Goal: Transaction & Acquisition: Purchase product/service

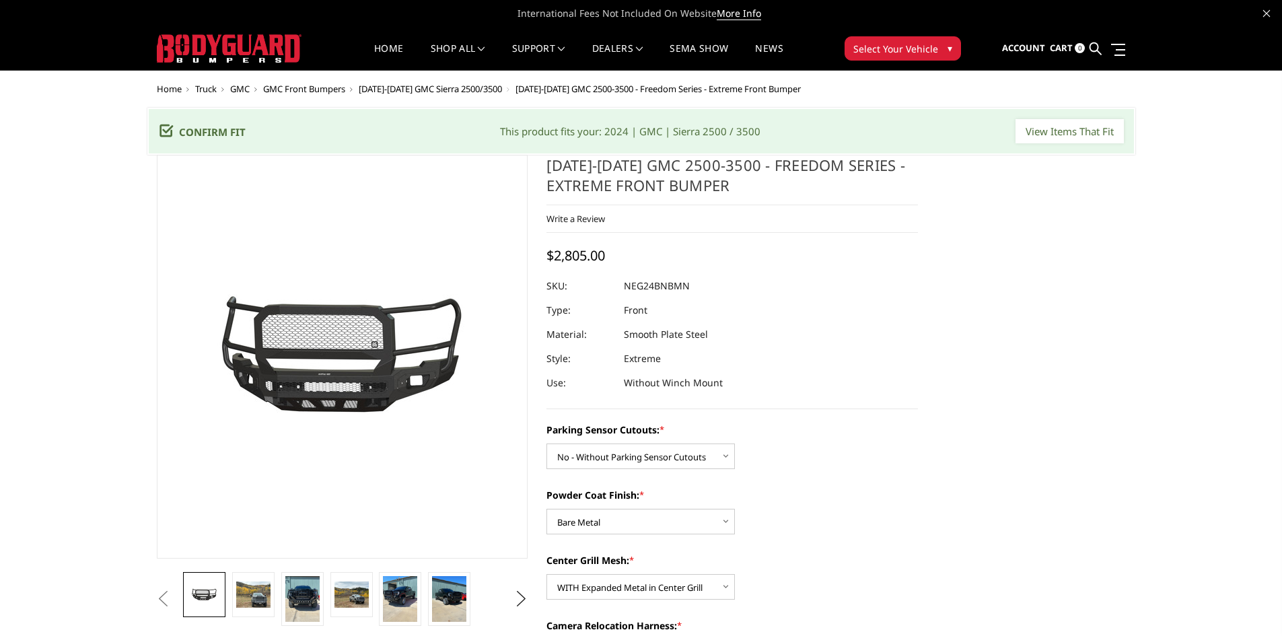
select select "2873"
select select "2875"
select select "2877"
select select "2880"
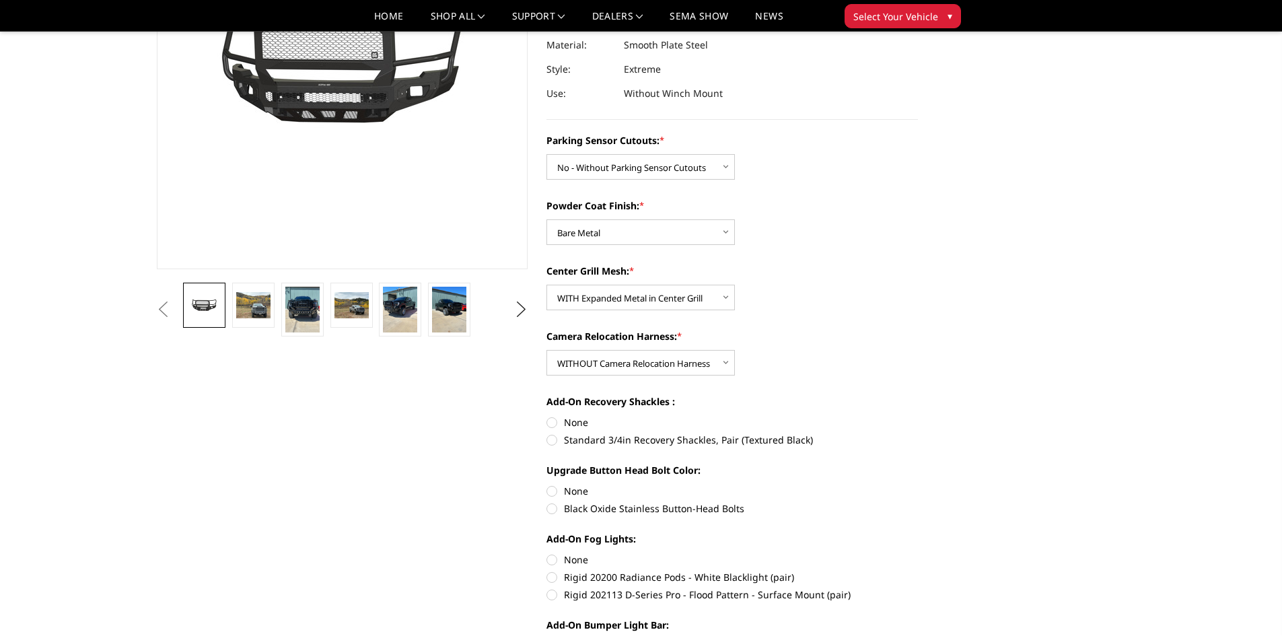
scroll to position [269, 0]
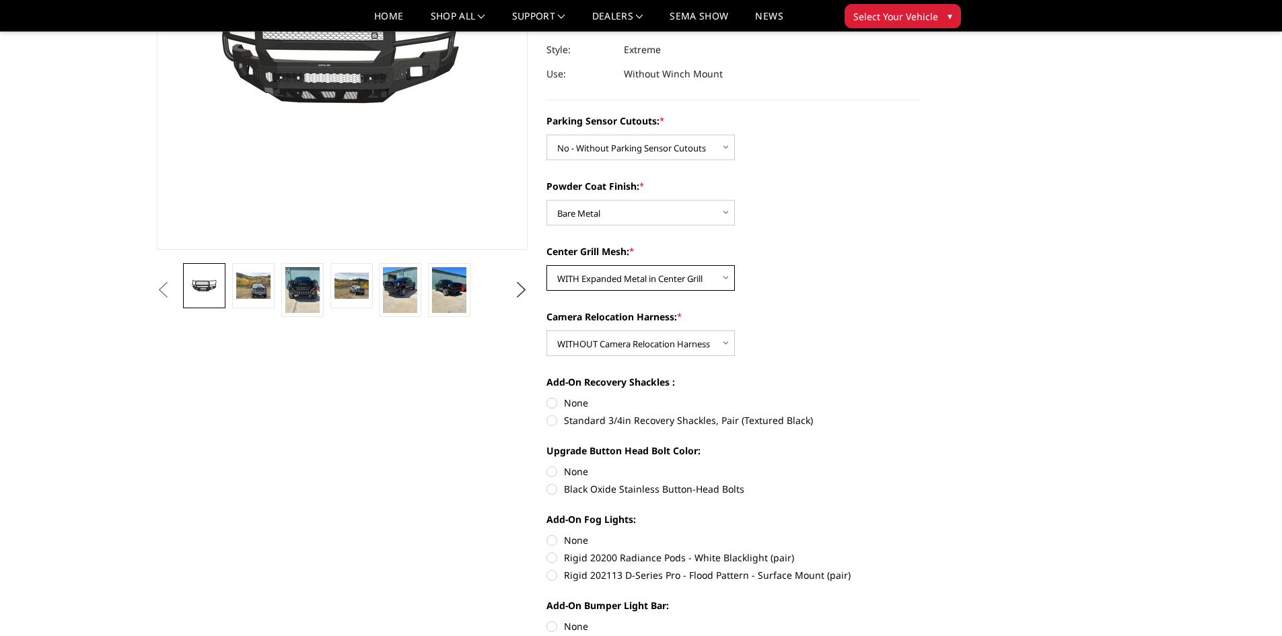
click at [728, 282] on select "Choose Options WITH Expanded Metal in Center Grill WITHOUT Expanded Metal in Ce…" at bounding box center [641, 278] width 188 height 26
click at [800, 273] on div "Center Grill Mesh: * Choose Options WITH Expanded Metal in Center Grill WITHOUT…" at bounding box center [733, 267] width 372 height 46
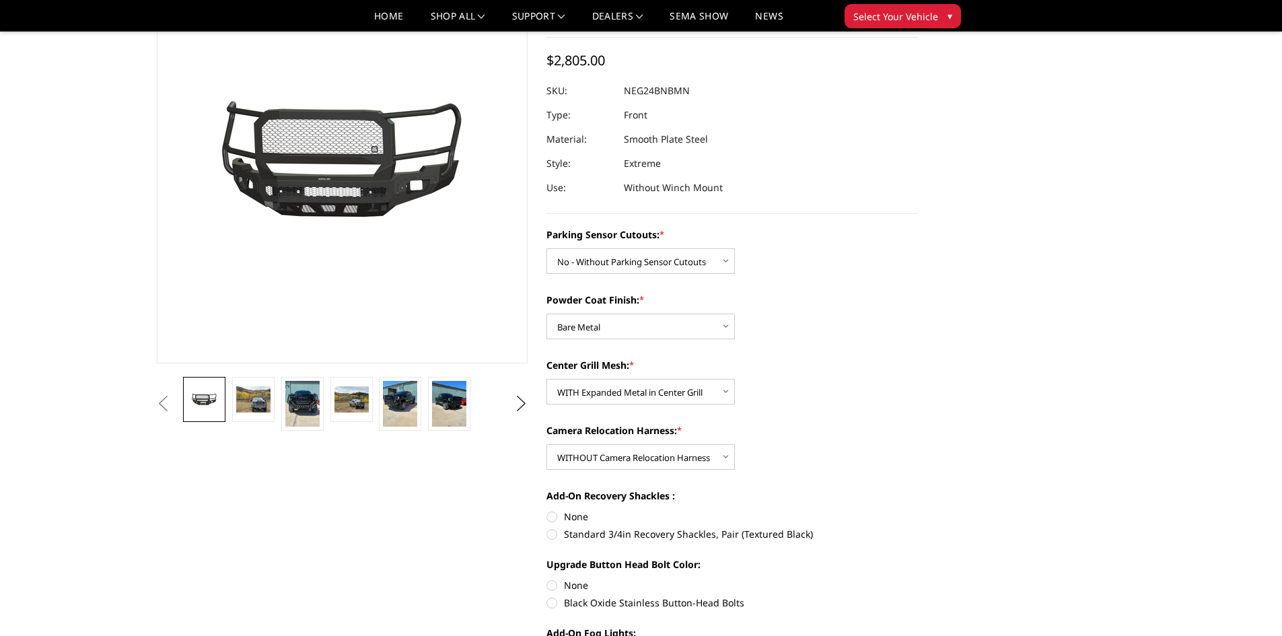
scroll to position [135, 0]
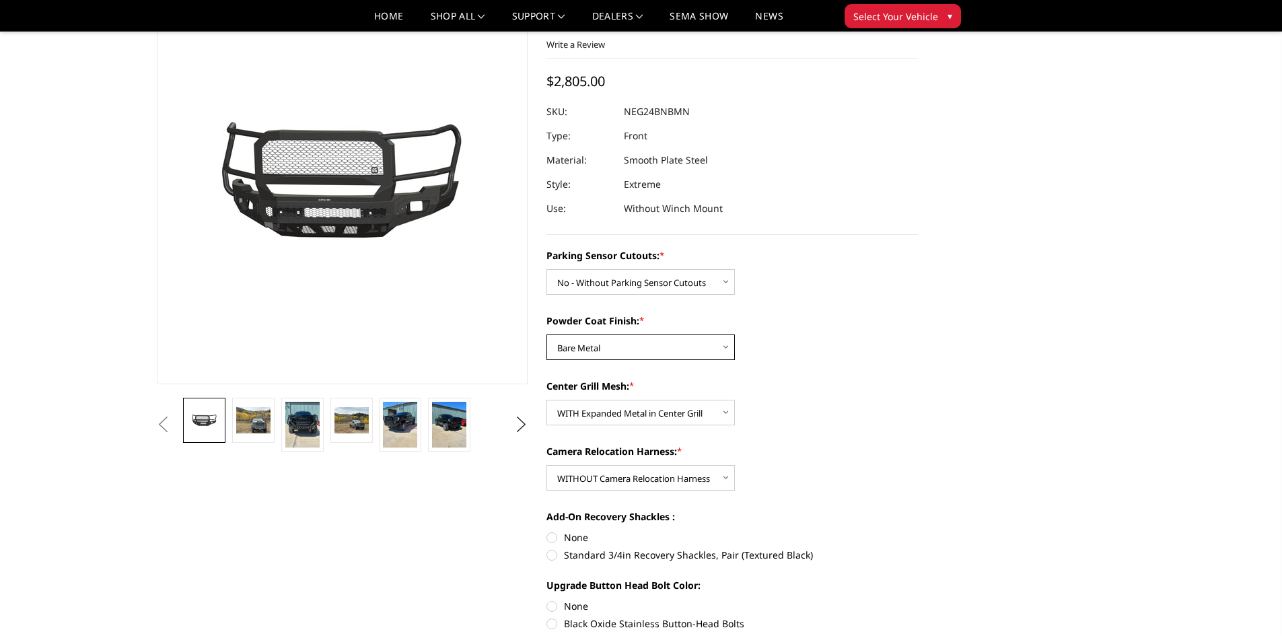
click at [722, 348] on select "Choose Options Bare Metal Texture Black Powder Coat" at bounding box center [641, 348] width 188 height 26
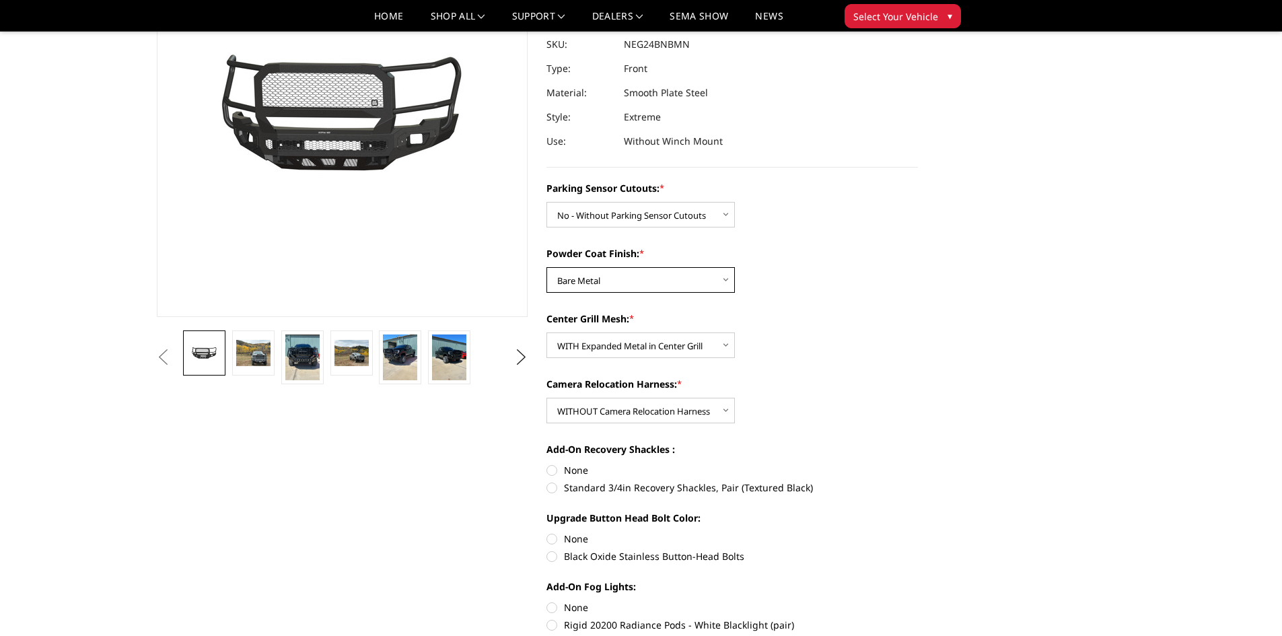
click at [712, 286] on select "Choose Options Bare Metal Texture Black Powder Coat" at bounding box center [641, 280] width 188 height 26
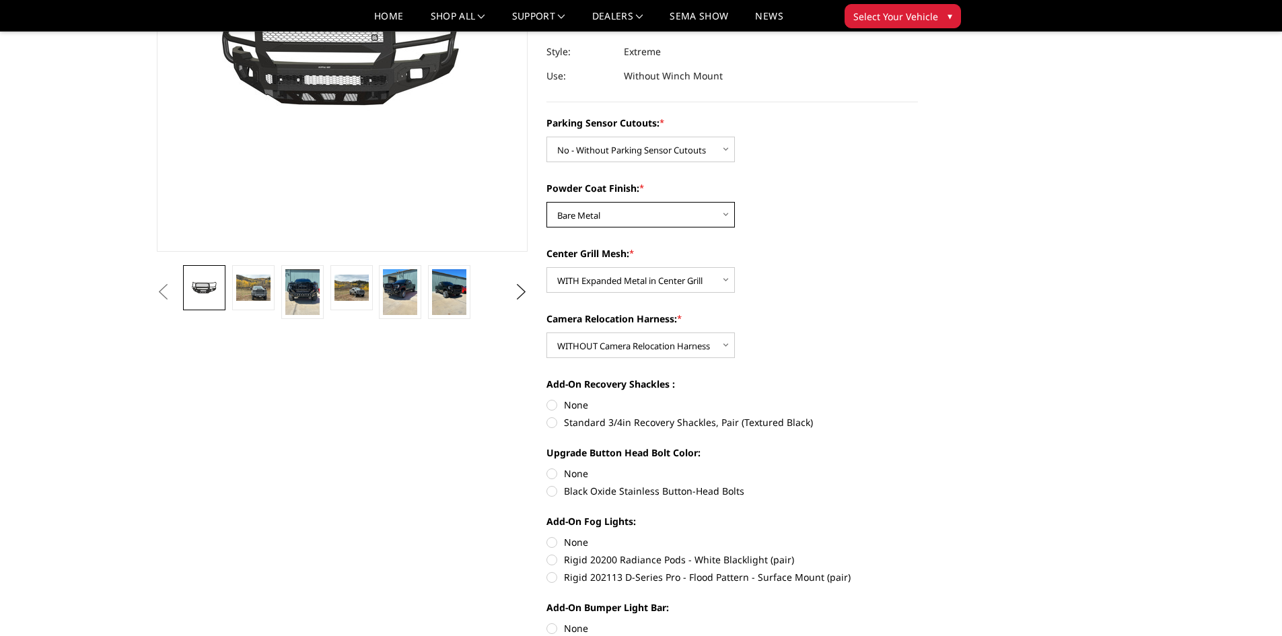
scroll to position [135, 0]
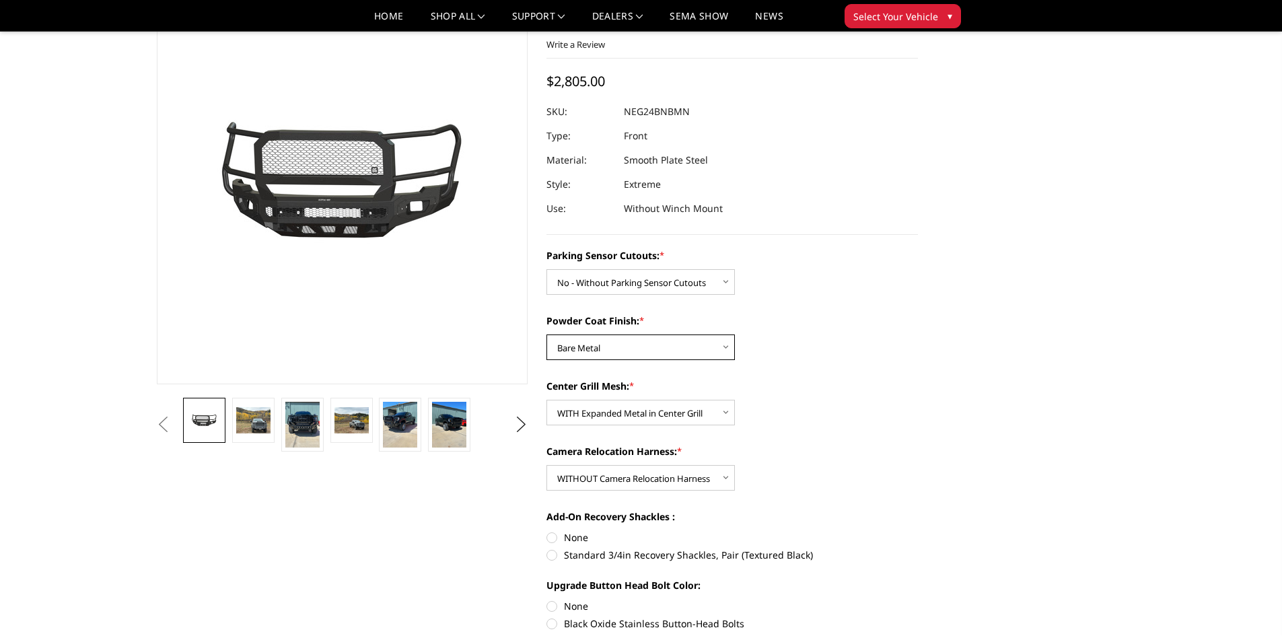
click at [718, 349] on select "Choose Options Bare Metal Texture Black Powder Coat" at bounding box center [641, 348] width 188 height 26
select select "2876"
click at [547, 335] on select "Choose Options Bare Metal Texture Black Powder Coat" at bounding box center [641, 348] width 188 height 26
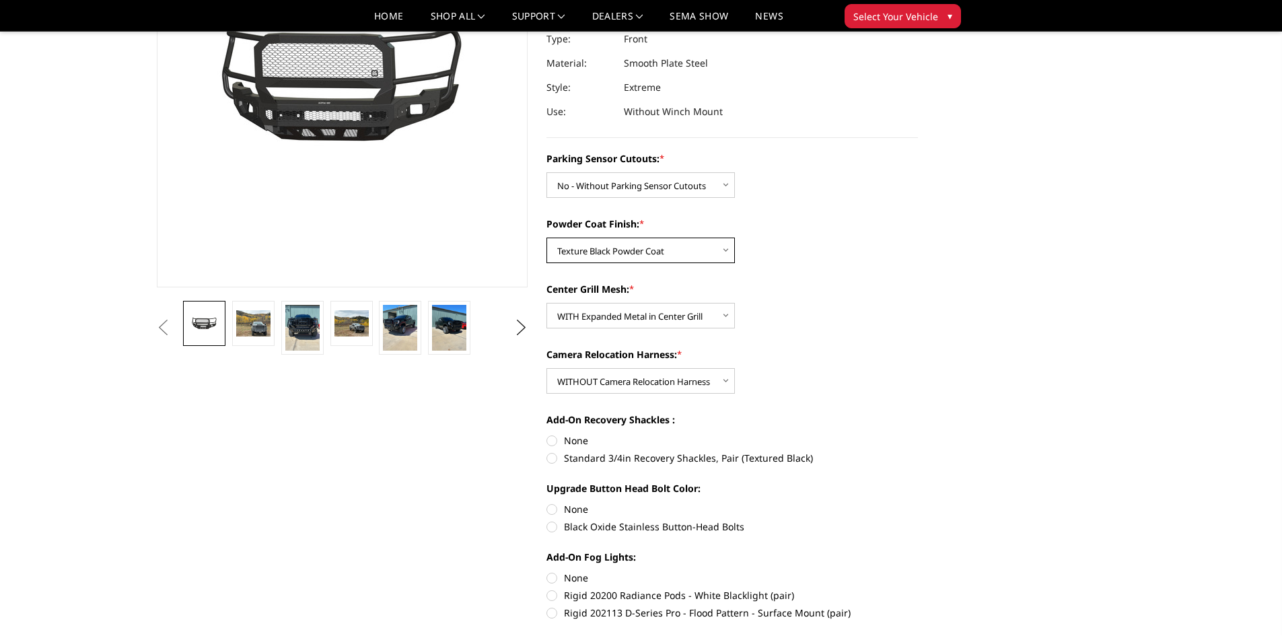
scroll to position [269, 0]
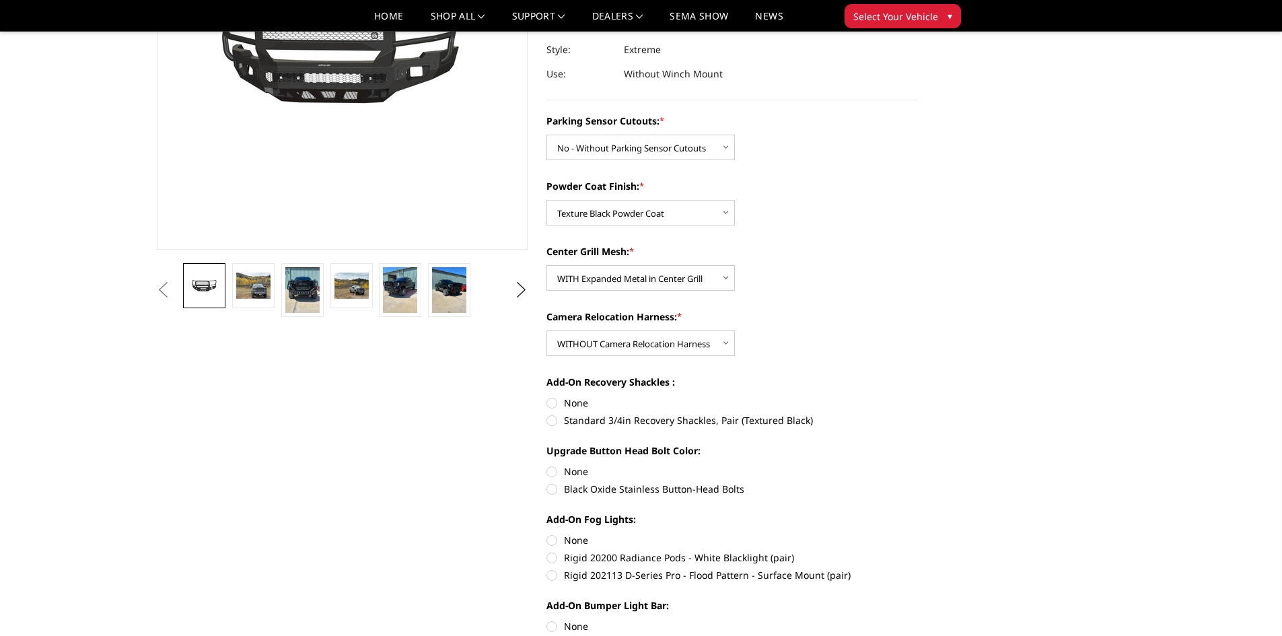
click at [552, 420] on label "Standard 3/4in Recovery Shackles, Pair (Textured Black)" at bounding box center [733, 420] width 372 height 14
click at [918, 396] on input "Standard 3/4in Recovery Shackles, Pair (Textured Black)" at bounding box center [918, 396] width 1 height 1
radio input "true"
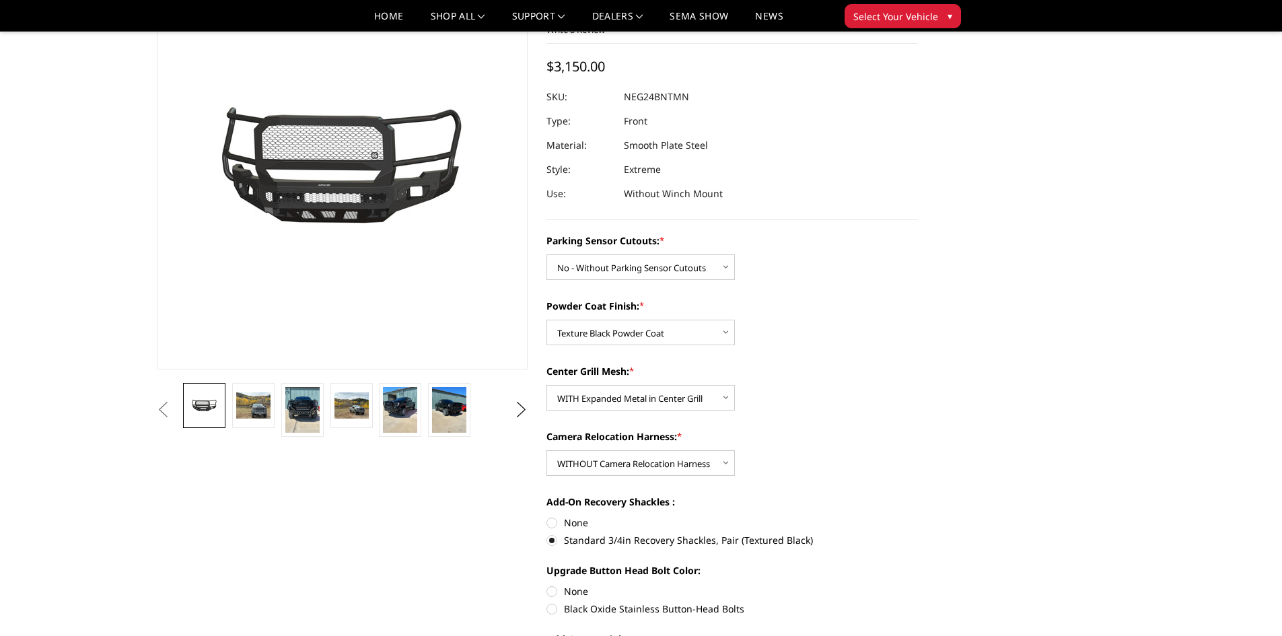
scroll to position [135, 0]
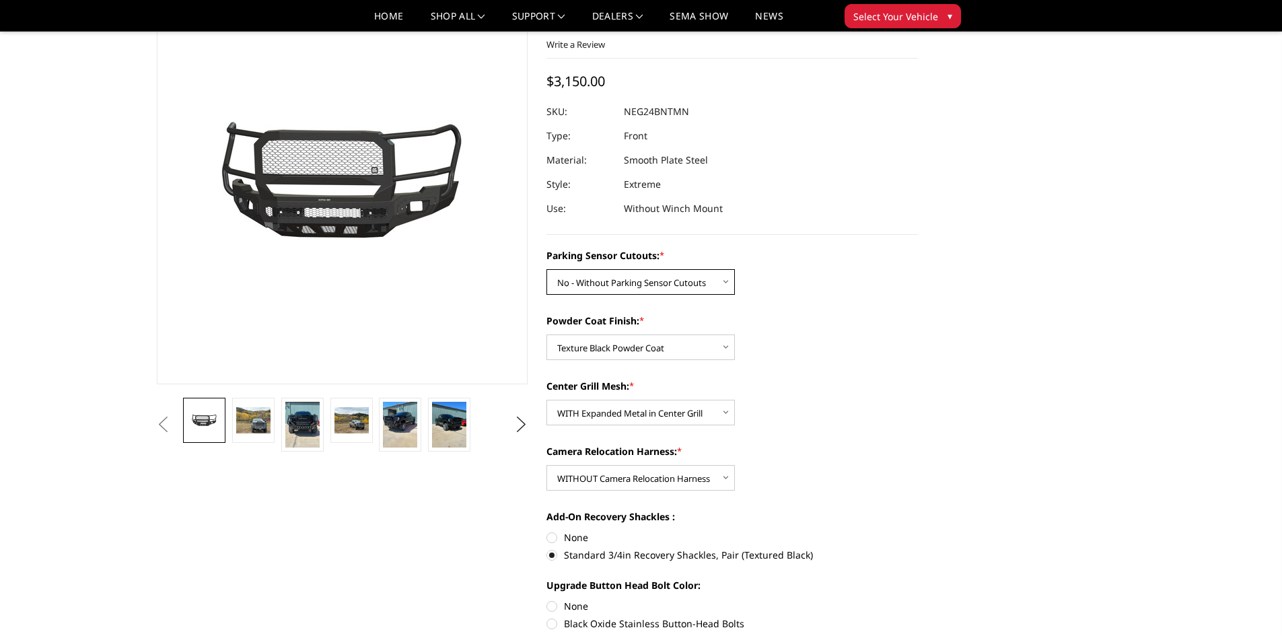
click at [711, 284] on select "Choose Options No - Without Parking Sensor Cutouts Yes - With Parking Sensor Cu…" at bounding box center [641, 282] width 188 height 26
select select "2874"
click at [547, 269] on select "Choose Options No - Without Parking Sensor Cutouts Yes - With Parking Sensor Cu…" at bounding box center [641, 282] width 188 height 26
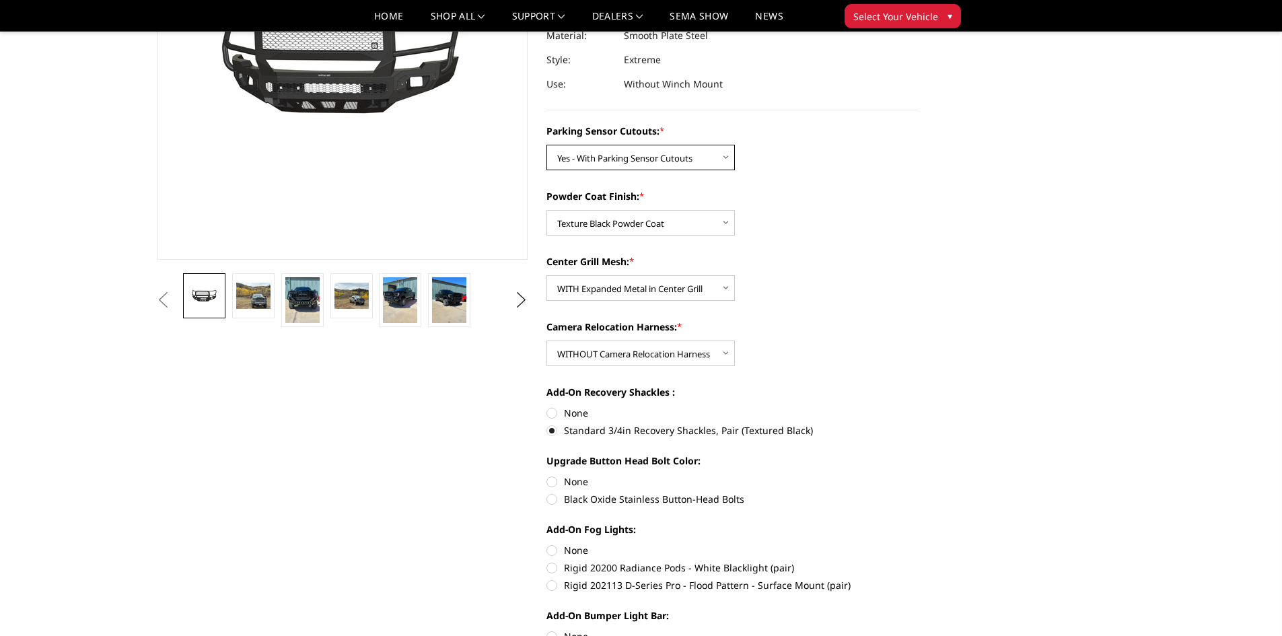
scroll to position [269, 0]
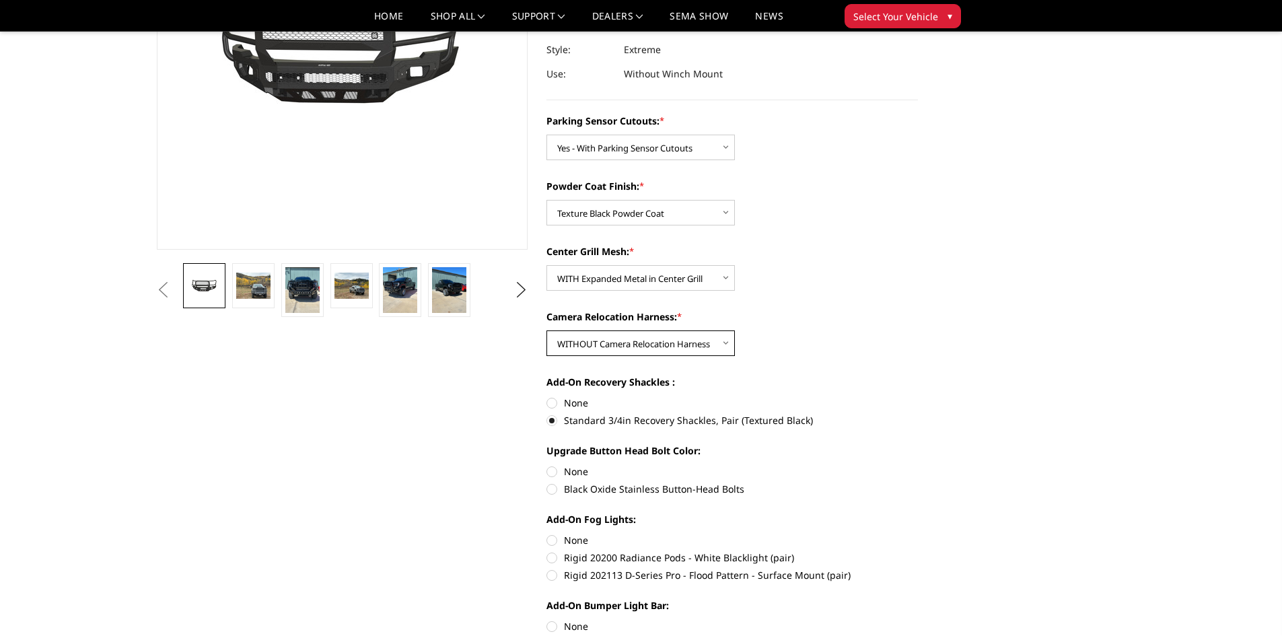
click at [723, 343] on select "Choose Options WITH Camera Relocation Harness WITHOUT Camera Relocation Harness" at bounding box center [641, 343] width 188 height 26
select select "2879"
click at [547, 330] on select "Choose Options WITH Camera Relocation Harness WITHOUT Camera Relocation Harness" at bounding box center [641, 343] width 188 height 26
click at [726, 281] on select "Choose Options WITH Expanded Metal in Center Grill WITHOUT Expanded Metal in Ce…" at bounding box center [641, 278] width 188 height 26
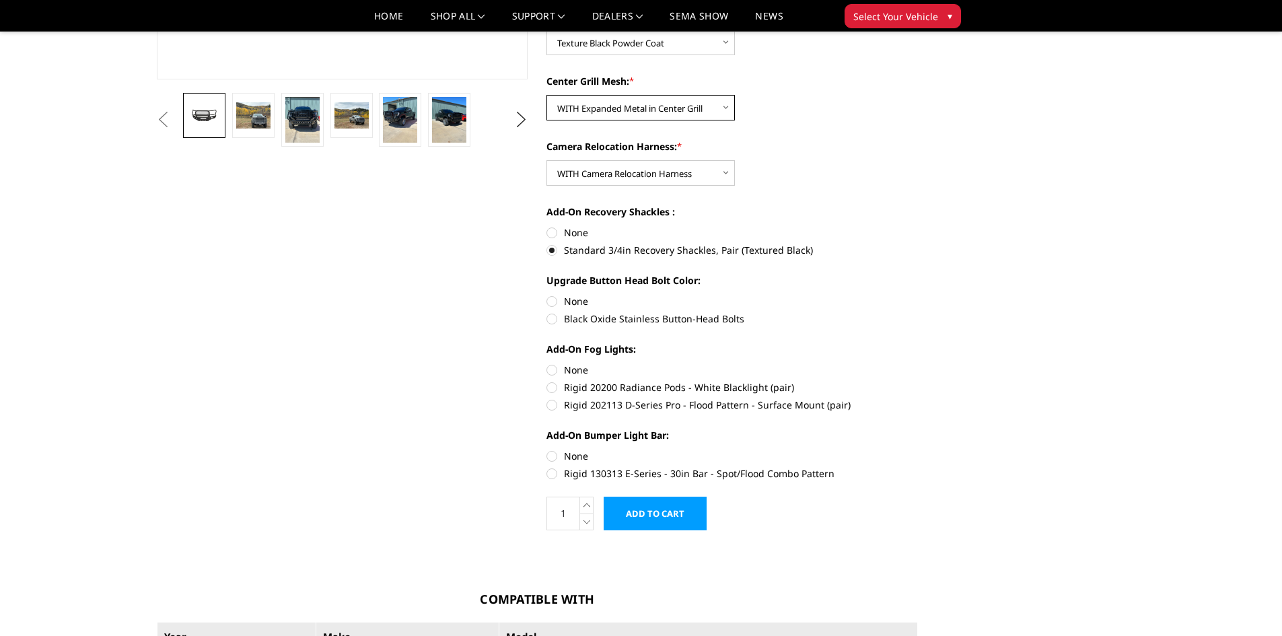
scroll to position [471, 0]
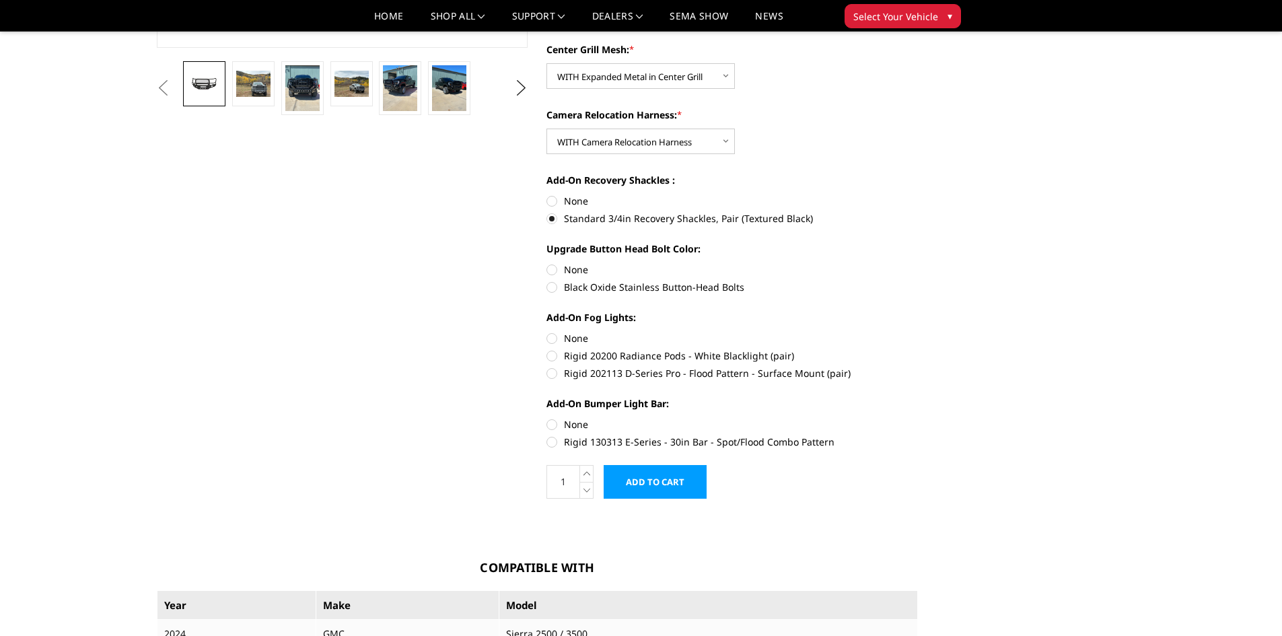
click at [553, 357] on label "Rigid 20200 Radiance Pods - White Blacklight (pair)" at bounding box center [733, 356] width 372 height 14
click at [918, 332] on input "Rigid 20200 Radiance Pods - White Blacklight (pair)" at bounding box center [918, 331] width 1 height 1
radio input "true"
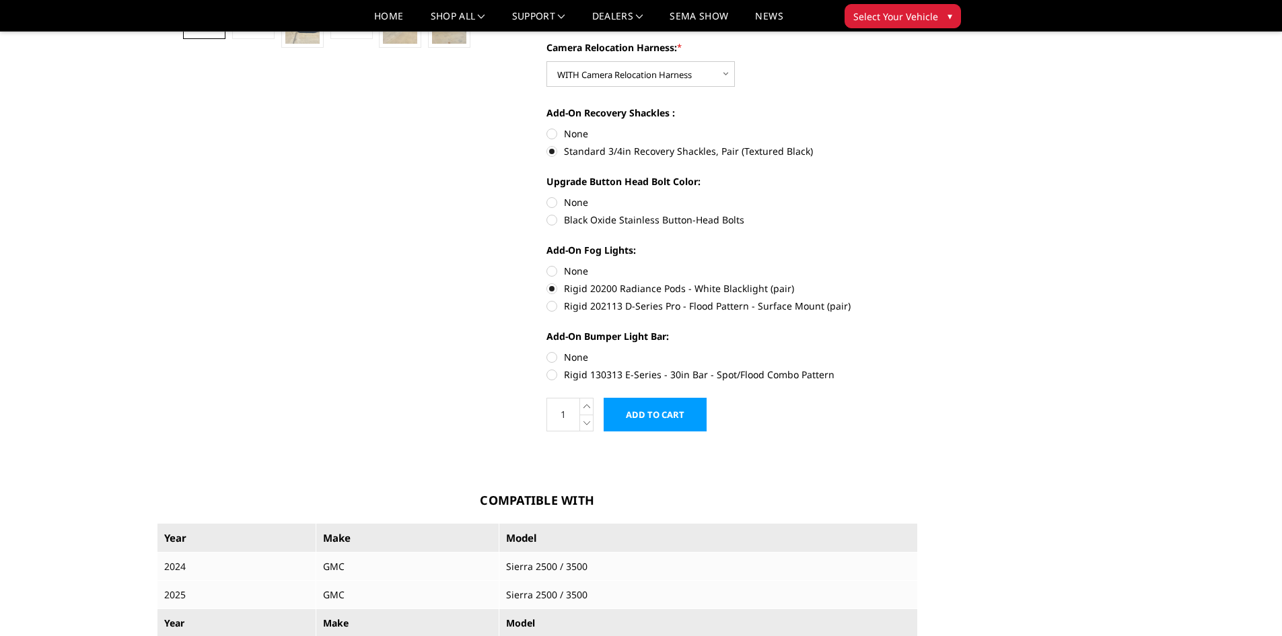
click at [553, 376] on label "Rigid 130313 E-Series - 30in Bar - Spot/Flood Combo Pattern" at bounding box center [733, 375] width 372 height 14
click at [918, 351] on input "Rigid 130313 E-Series - 30in Bar - Spot/Flood Combo Pattern" at bounding box center [918, 350] width 1 height 1
radio input "true"
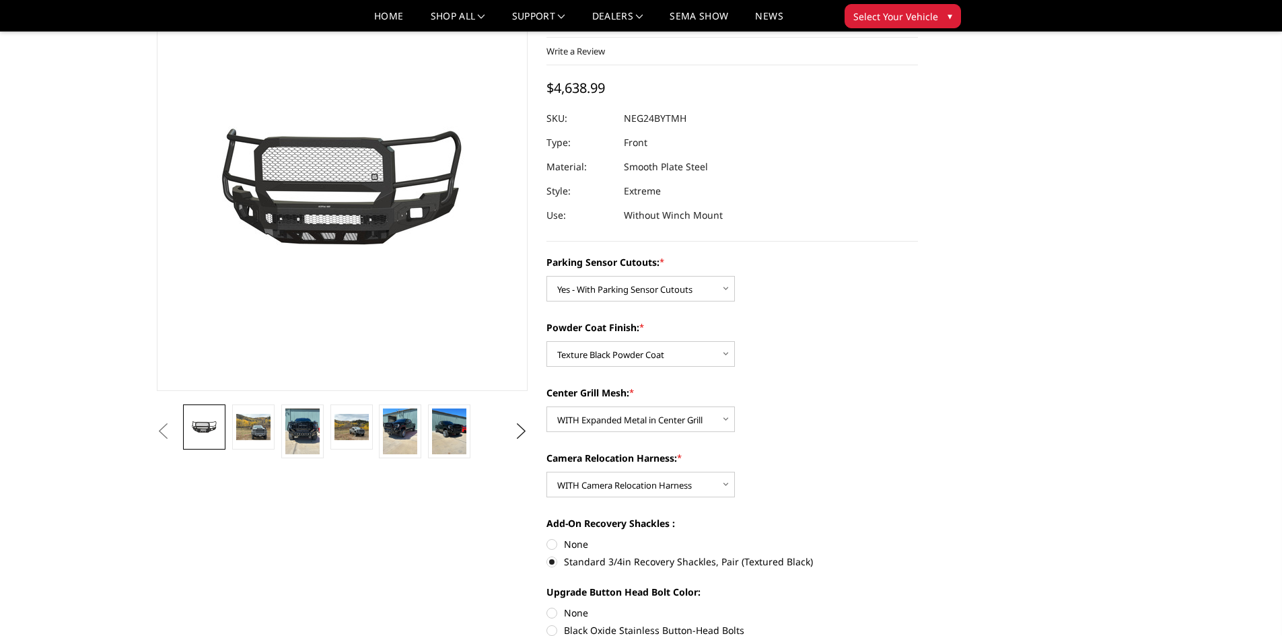
scroll to position [0, 0]
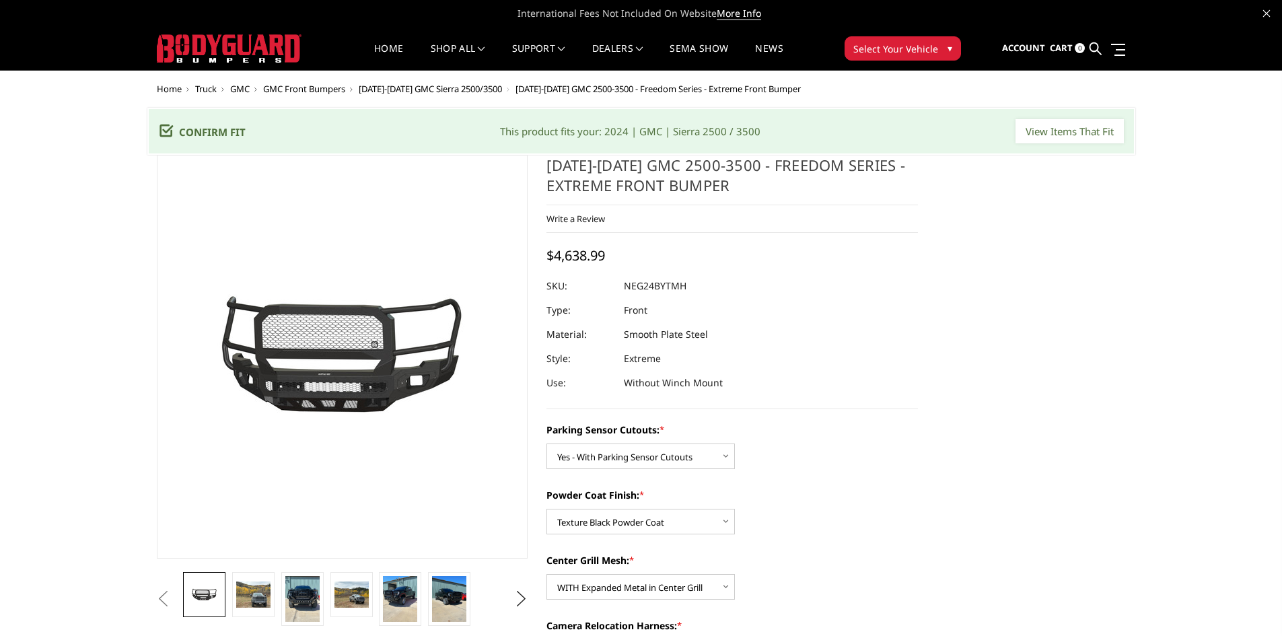
drag, startPoint x: 699, startPoint y: 284, endPoint x: 664, endPoint y: 287, distance: 35.8
click at [664, 287] on dl "SKU: NEG24BYTMH UPC: Type: Front Material: Smooth Plate Steel Style: Extreme Us…" at bounding box center [733, 334] width 372 height 121
drag, startPoint x: 689, startPoint y: 285, endPoint x: 652, endPoint y: 282, distance: 36.4
click at [652, 282] on dl "SKU: NEG24BYTMH UPC: Type: Front Material: Smooth Plate Steel Style: Extreme Us…" at bounding box center [733, 334] width 372 height 121
